Goal: Task Accomplishment & Management: Manage account settings

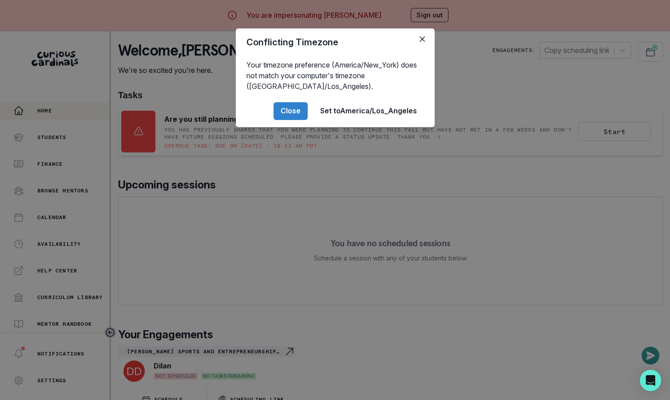
click at [191, 206] on div "Conflicting Timezone Your timezone preference (America/New_York) does not match…" at bounding box center [335, 200] width 670 height 400
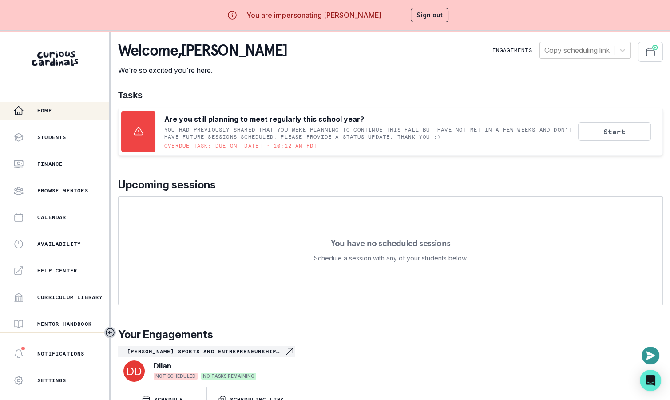
click at [435, 13] on button "Sign out" at bounding box center [430, 15] width 38 height 14
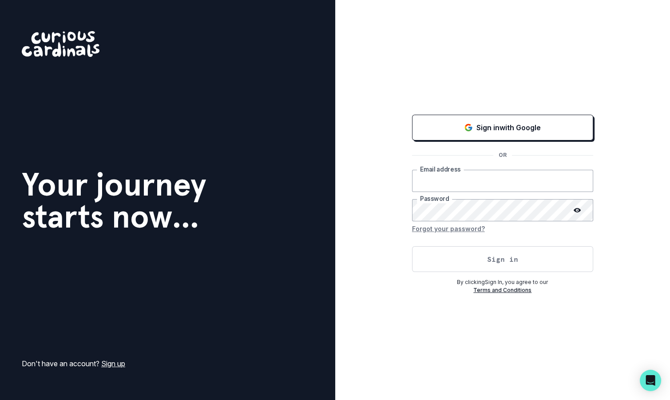
type input "[EMAIL_ADDRESS][DOMAIN_NAME]"
click at [475, 250] on button "Sign in" at bounding box center [502, 259] width 181 height 26
